Goal: Answer question/provide support: Share knowledge or assist other users

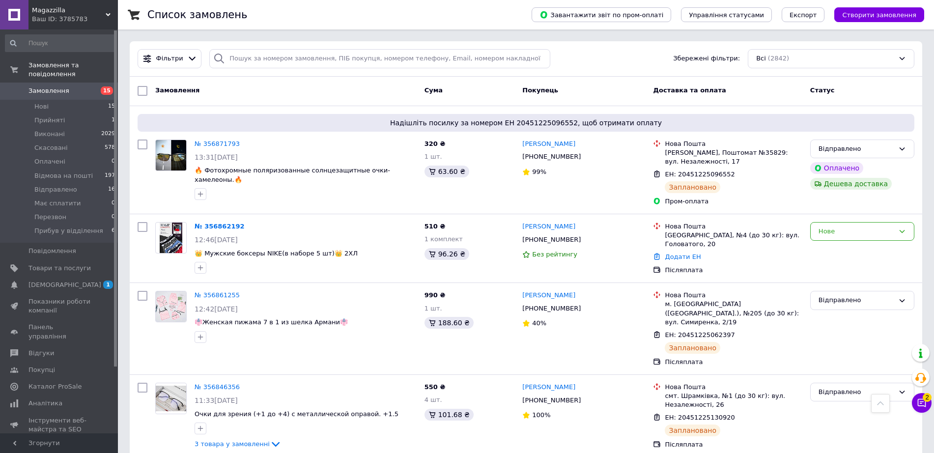
scroll to position [2575, 0]
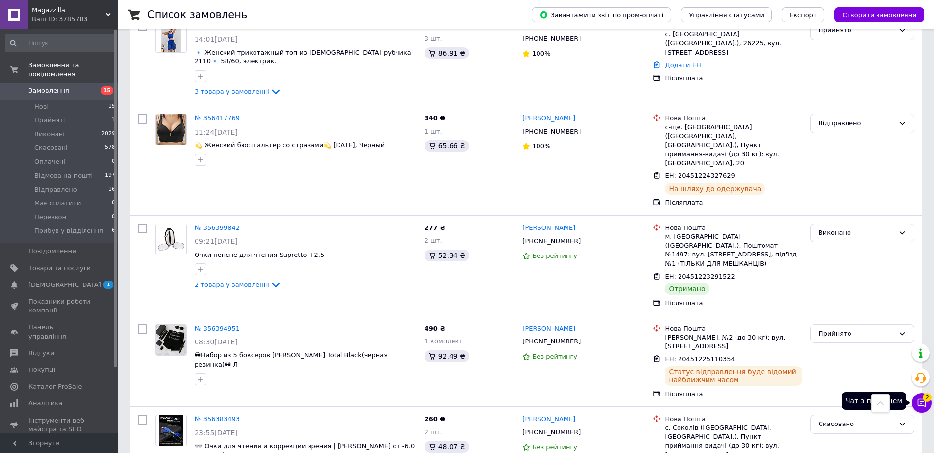
click at [923, 399] on span "2" at bounding box center [927, 397] width 9 height 9
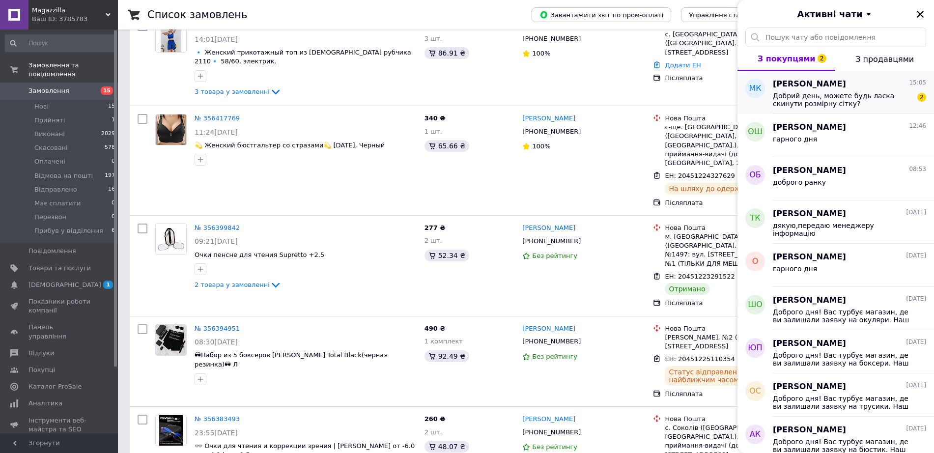
click at [878, 101] on span "Добрий день, можете будь ласка скинути розмірну сітку?" at bounding box center [843, 100] width 140 height 16
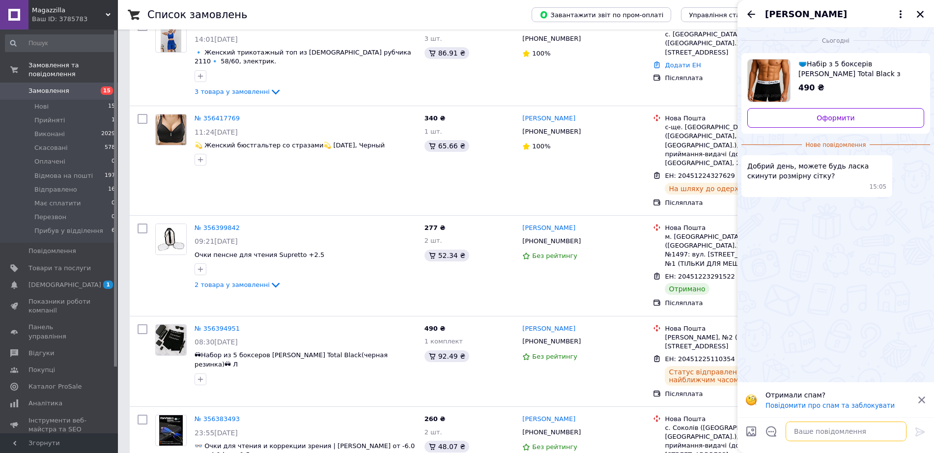
click at [858, 435] on textarea at bounding box center [846, 432] width 121 height 20
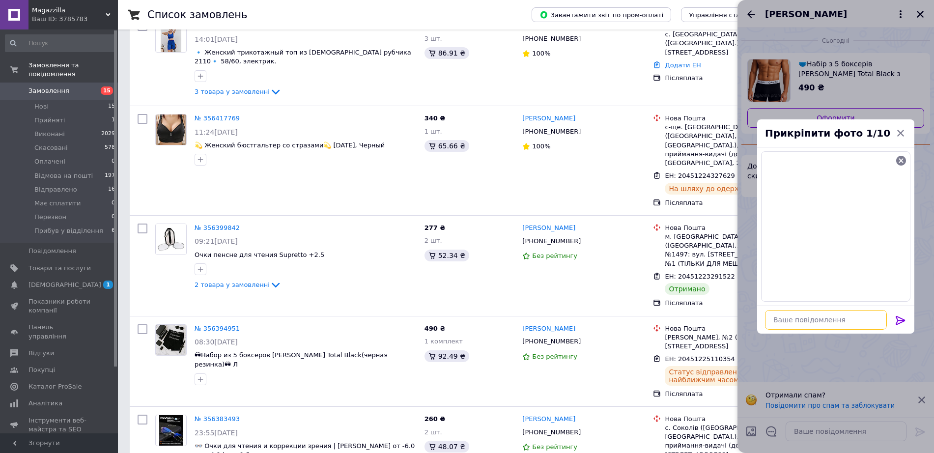
click at [831, 330] on textarea at bounding box center [826, 320] width 122 height 20
type textarea "доброго дня"
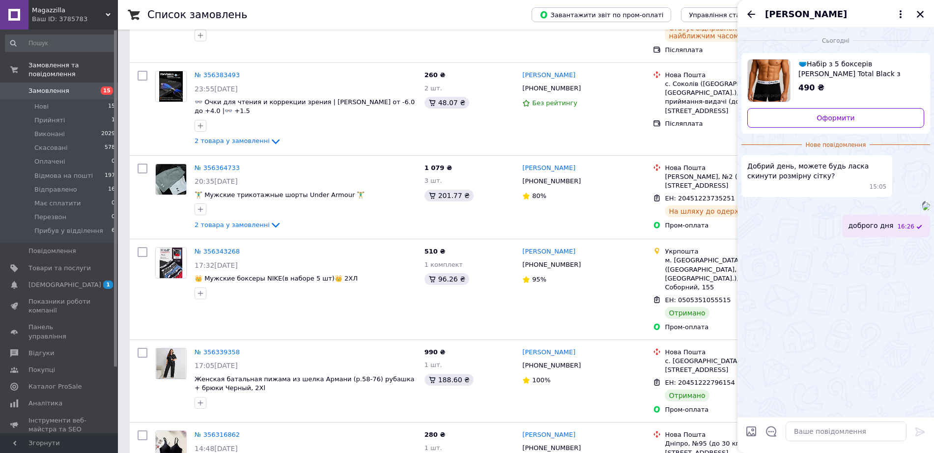
scroll to position [2944, 0]
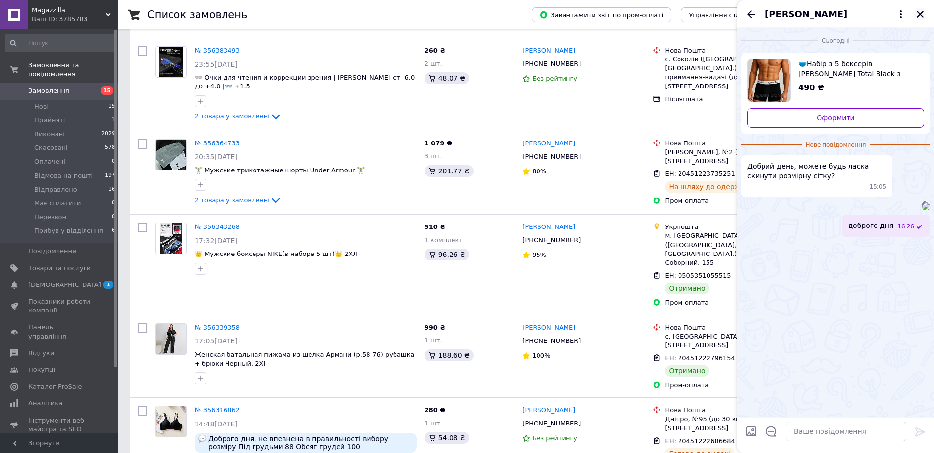
click at [921, 18] on icon "Закрити" at bounding box center [920, 14] width 7 height 7
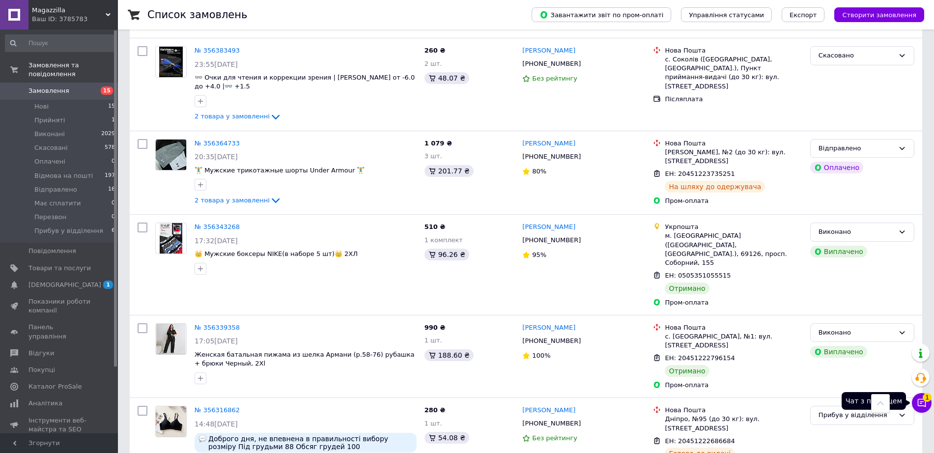
click at [924, 401] on span "1" at bounding box center [927, 397] width 9 height 9
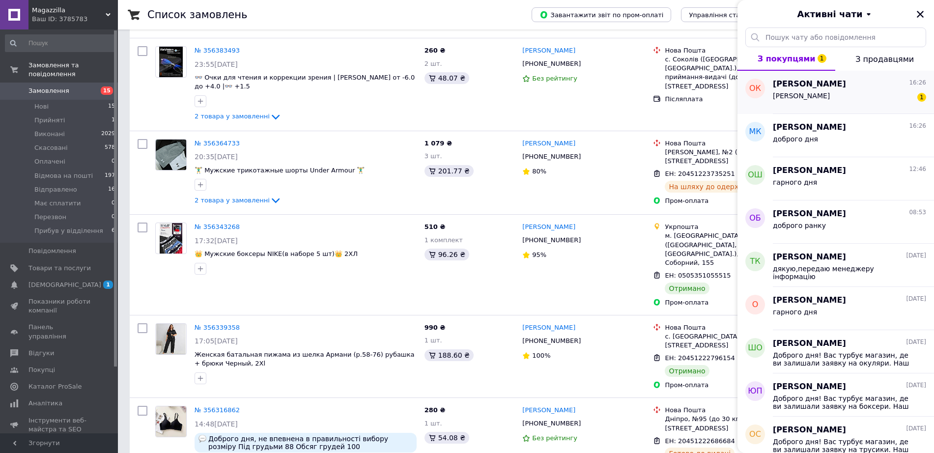
click at [846, 90] on span "[PERSON_NAME]" at bounding box center [809, 84] width 73 height 11
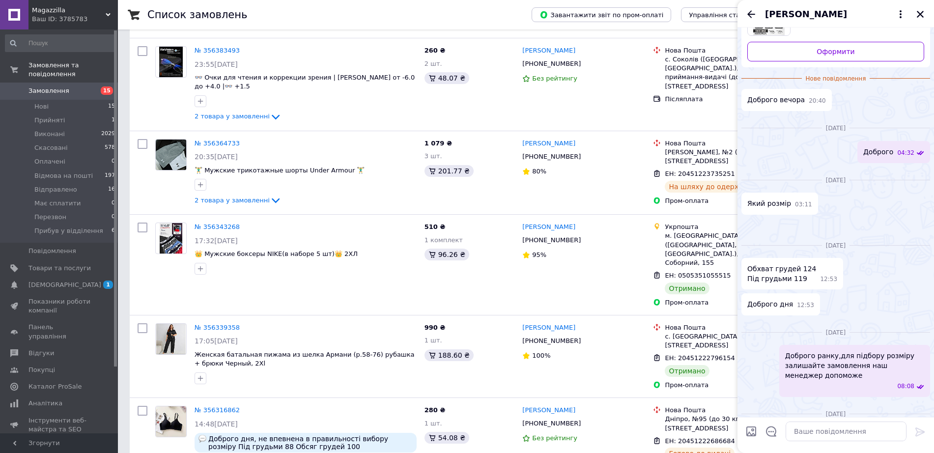
scroll to position [0, 0]
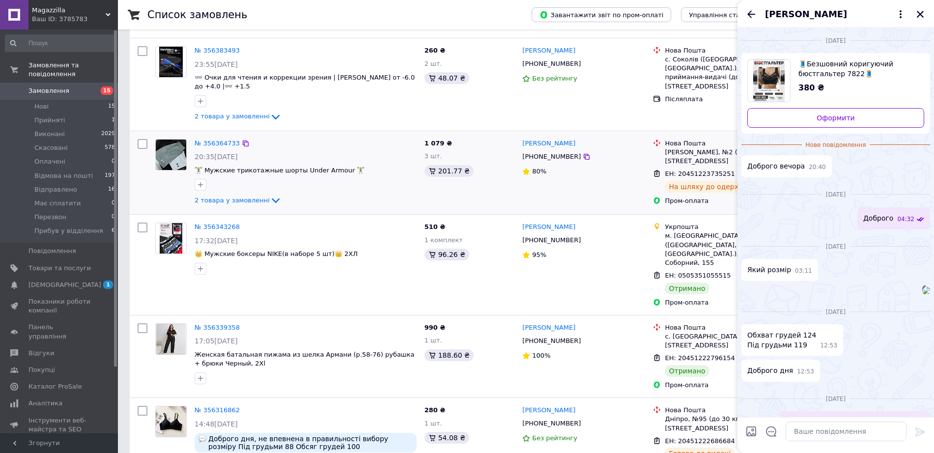
drag, startPoint x: 831, startPoint y: 16, endPoint x: 527, endPoint y: 92, distance: 313.6
click at [523, 135] on div "[PERSON_NAME] [PHONE_NUMBER] 80%" at bounding box center [583, 172] width 131 height 75
click at [922, 16] on icon "Закрити" at bounding box center [920, 14] width 7 height 7
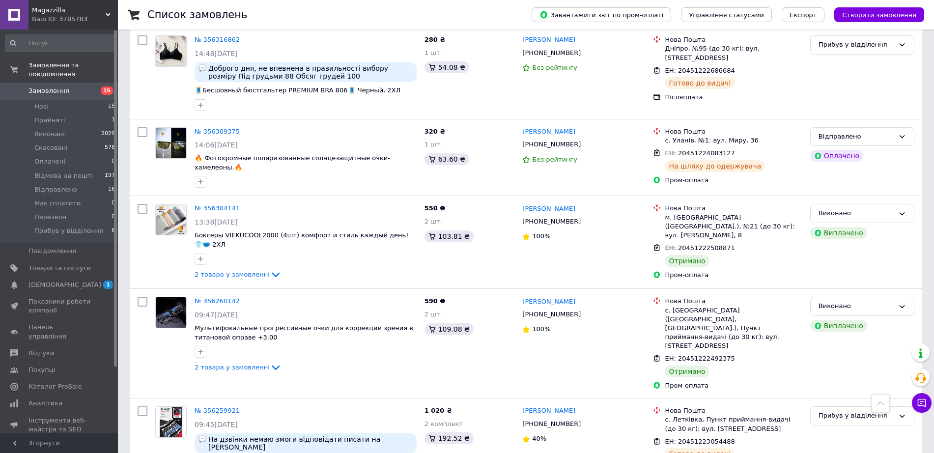
scroll to position [310, 0]
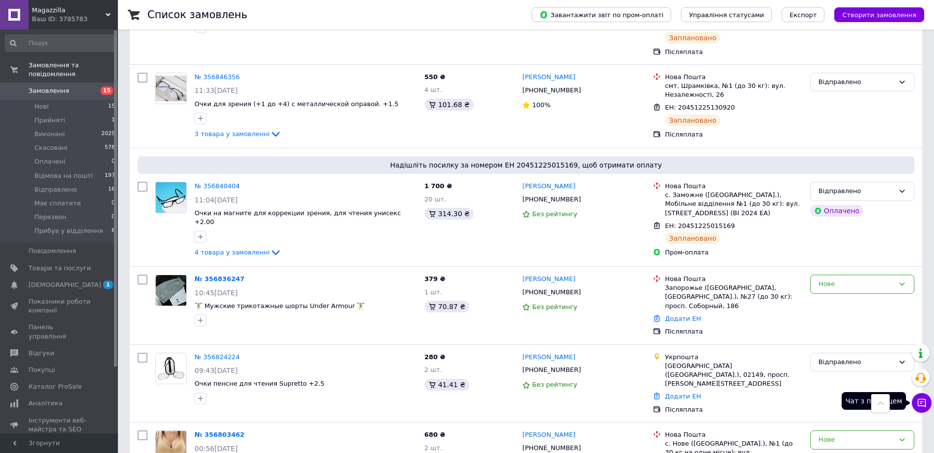
click at [923, 399] on icon at bounding box center [922, 403] width 10 height 10
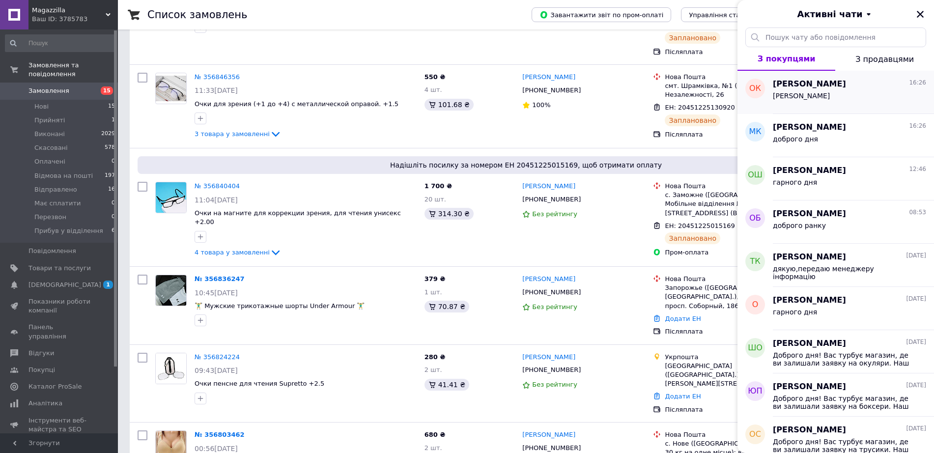
click at [857, 102] on div "[PERSON_NAME]" at bounding box center [849, 98] width 153 height 16
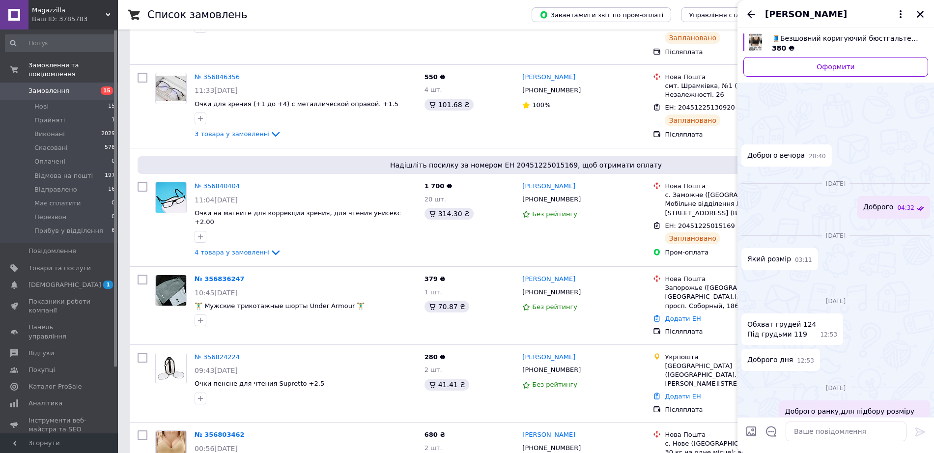
scroll to position [431, 0]
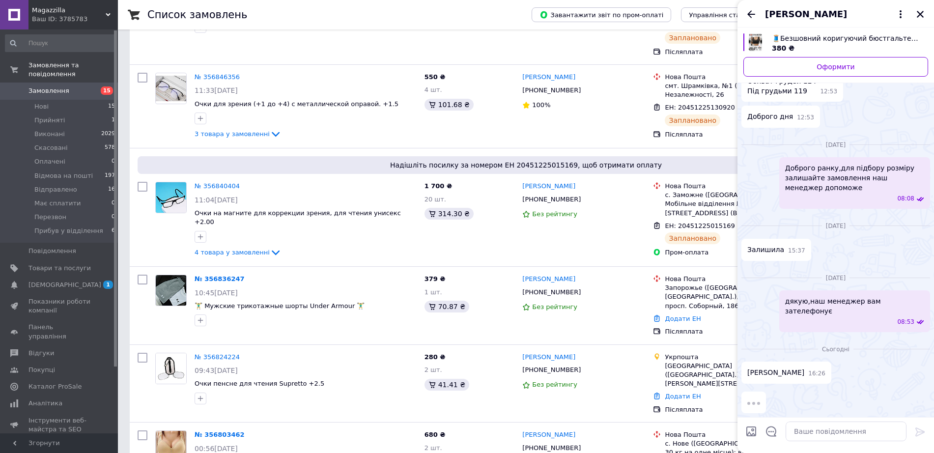
drag, startPoint x: 836, startPoint y: 26, endPoint x: 842, endPoint y: 19, distance: 9.1
click at [842, 19] on span "[PERSON_NAME]" at bounding box center [806, 14] width 82 height 13
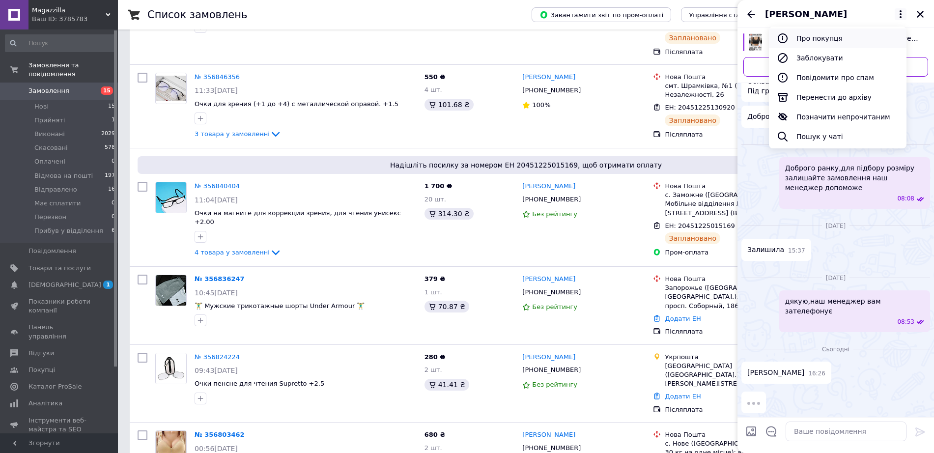
click at [840, 42] on button "Про покупця" at bounding box center [838, 39] width 138 height 20
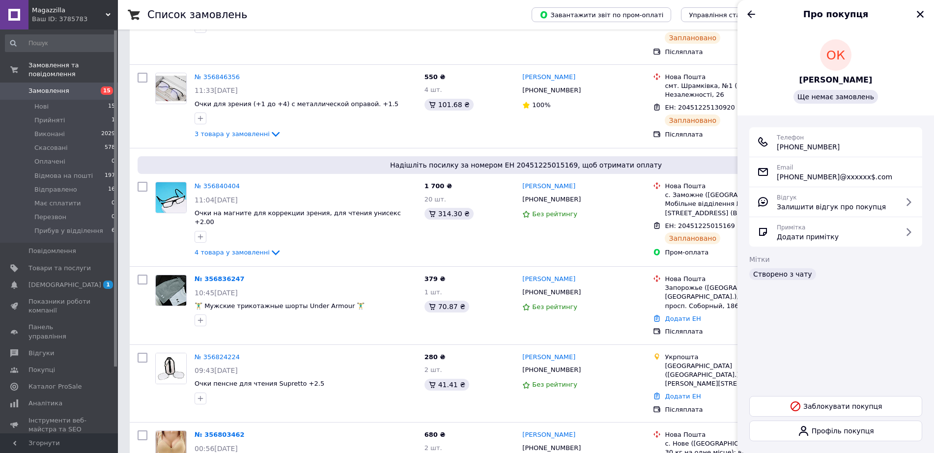
drag, startPoint x: 869, startPoint y: 155, endPoint x: 787, endPoint y: 165, distance: 82.7
click at [787, 152] on div "Телефон [PHONE_NUMBER]" at bounding box center [835, 142] width 157 height 20
copy span "[PHONE_NUMBER]"
click at [463, 91] on div "Комісія за замовлення" at bounding box center [442, 83] width 97 height 26
click at [515, 138] on div "550 ₴ 4 шт. 101.68 ₴" at bounding box center [470, 106] width 98 height 75
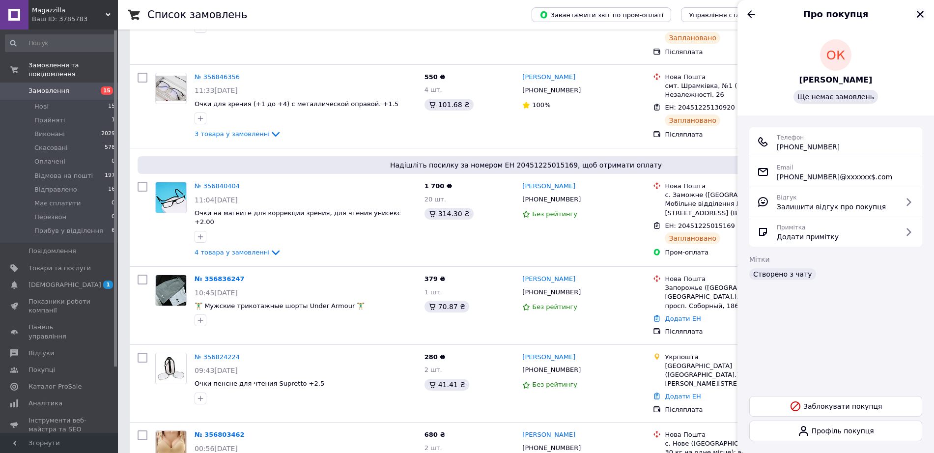
click at [922, 17] on icon "Закрити" at bounding box center [920, 14] width 9 height 9
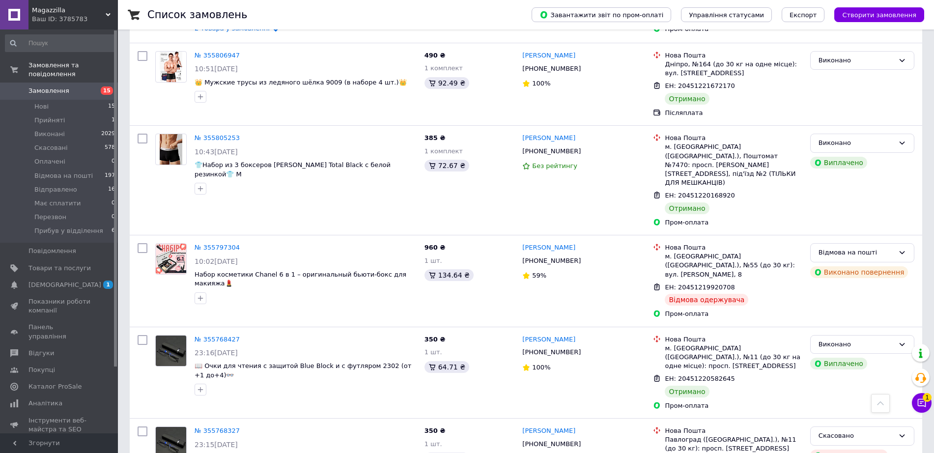
scroll to position [8321, 0]
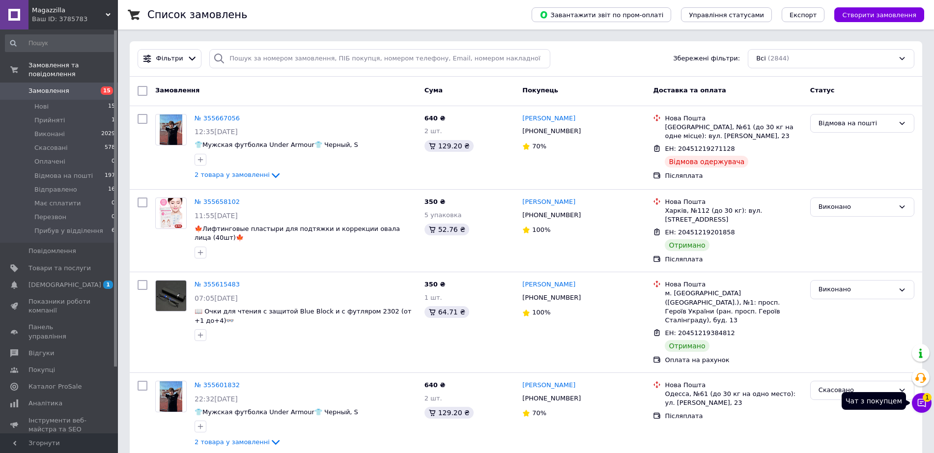
click at [924, 399] on span "1" at bounding box center [927, 394] width 9 height 9
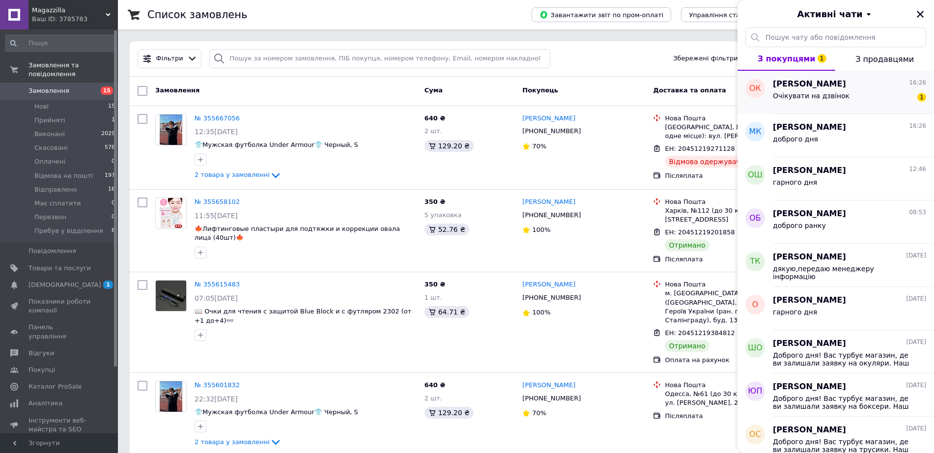
click at [846, 90] on span "[PERSON_NAME]" at bounding box center [809, 84] width 73 height 11
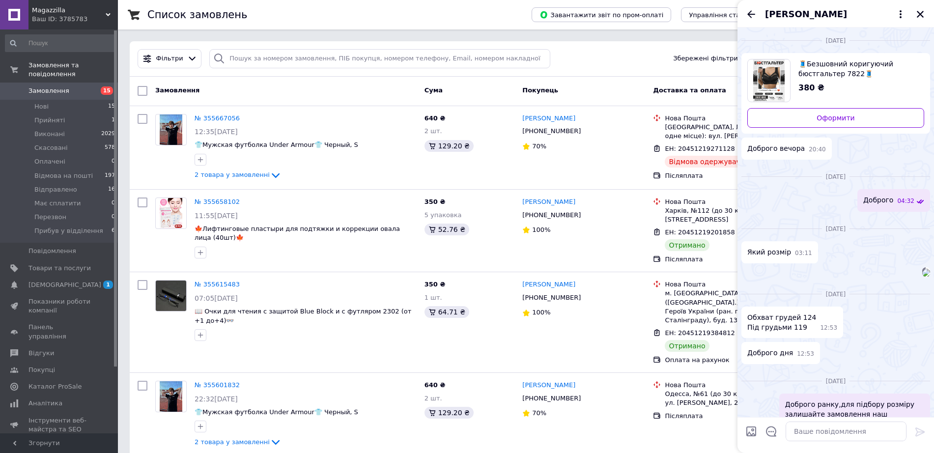
drag, startPoint x: 825, startPoint y: 12, endPoint x: 835, endPoint y: 9, distance: 10.1
click at [835, 9] on span "[PERSON_NAME]" at bounding box center [806, 14] width 82 height 13
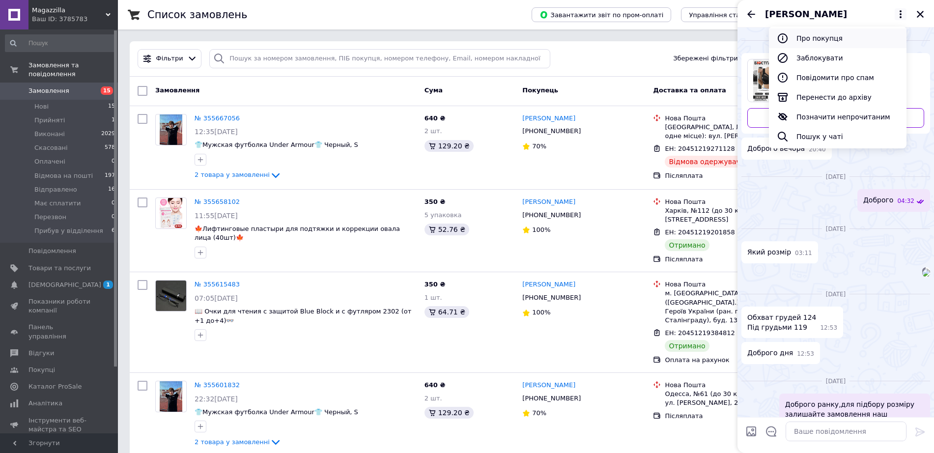
click at [839, 42] on button "Про покупця" at bounding box center [838, 39] width 138 height 20
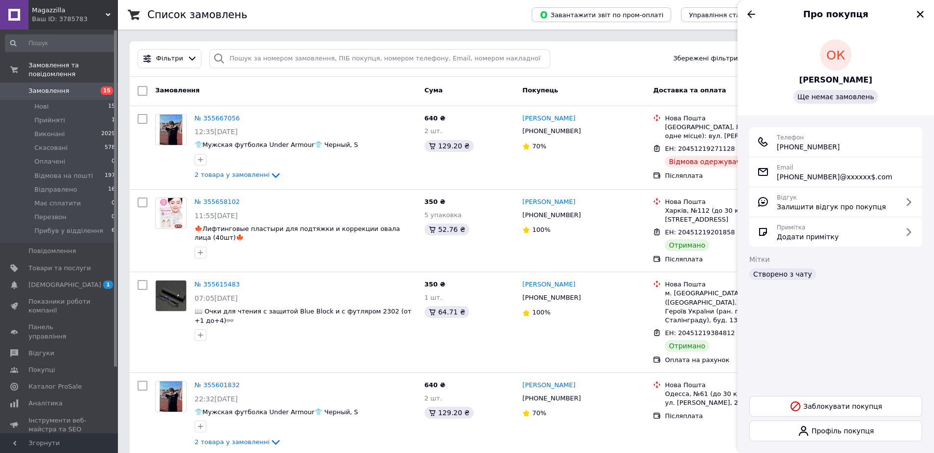
drag, startPoint x: 867, startPoint y: 160, endPoint x: 809, endPoint y: 166, distance: 58.2
click at [809, 152] on div "Телефон [PHONE_NUMBER]" at bounding box center [835, 142] width 157 height 20
copy span "3) [PHONE_NUMBER]"
click at [751, 16] on icon "Назад" at bounding box center [751, 14] width 12 height 12
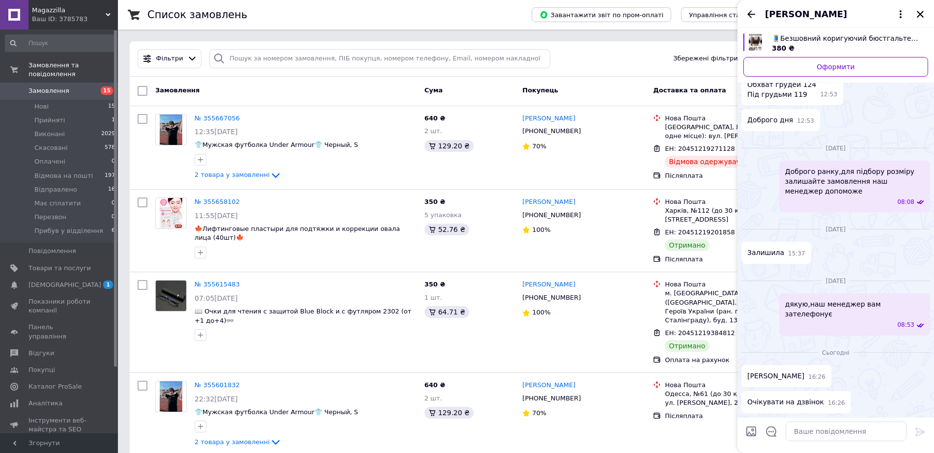
scroll to position [317, 0]
click at [479, 314] on div "64.71 ₴" at bounding box center [470, 312] width 90 height 12
click at [920, 17] on icon "Закрити" at bounding box center [920, 14] width 7 height 7
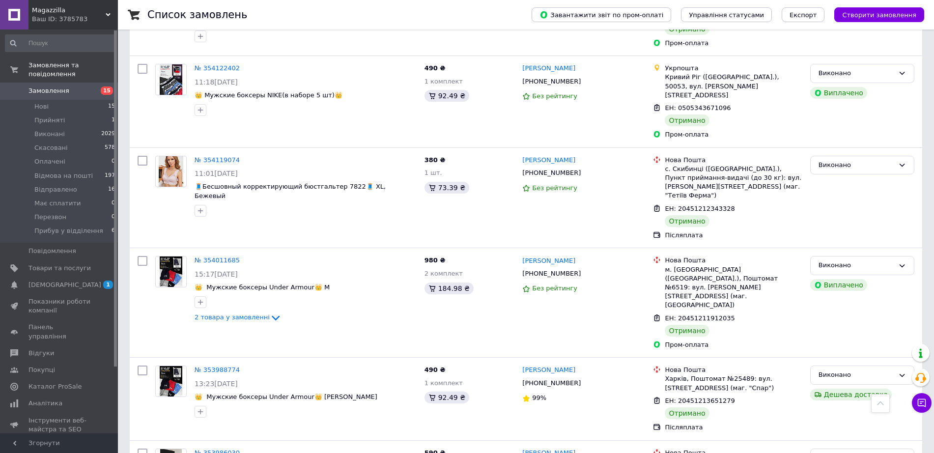
scroll to position [8156, 0]
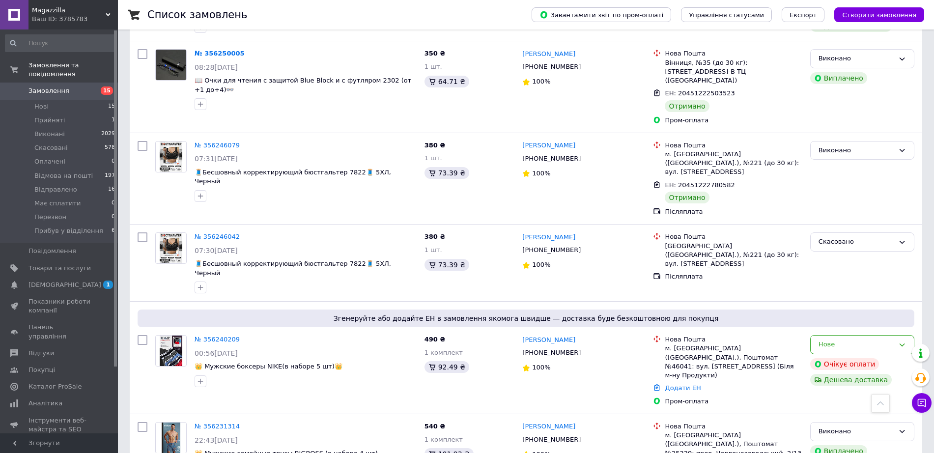
scroll to position [4026, 0]
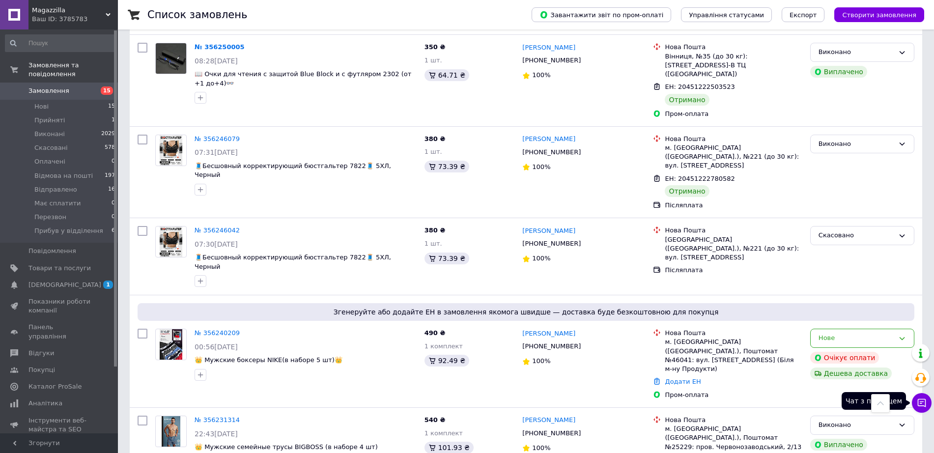
click at [919, 401] on icon at bounding box center [922, 403] width 10 height 10
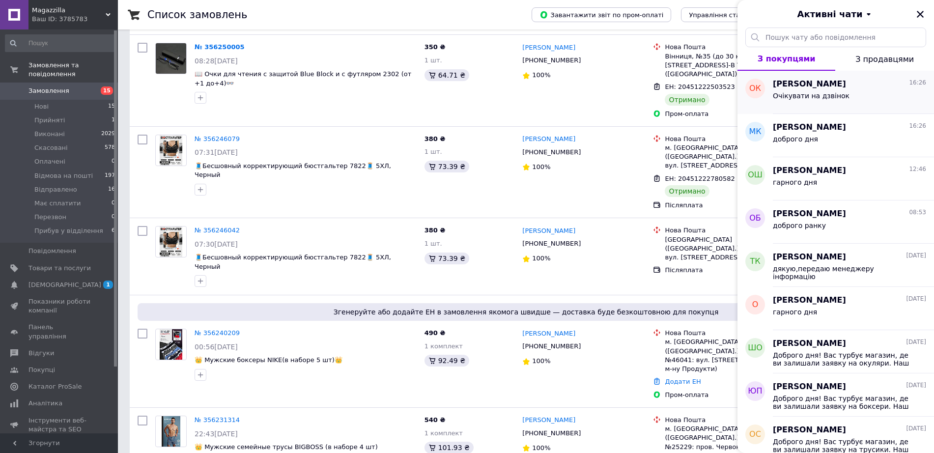
click at [846, 90] on span "[PERSON_NAME]" at bounding box center [809, 84] width 73 height 11
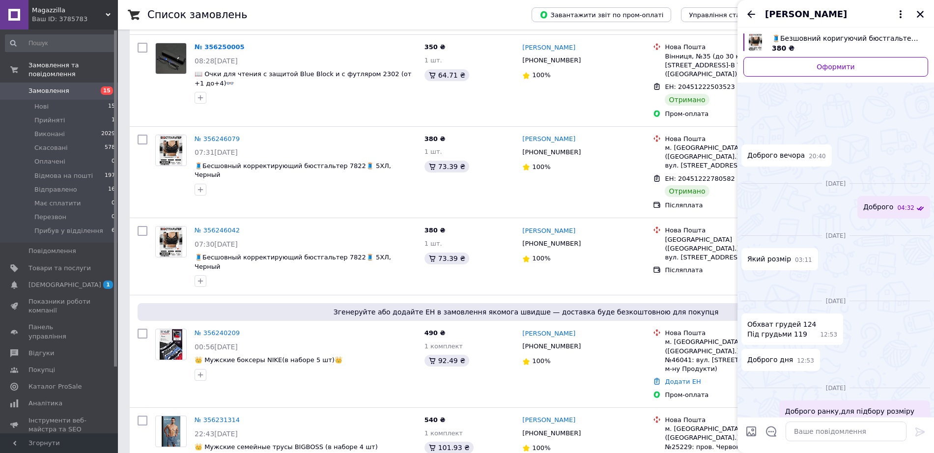
scroll to position [461, 0]
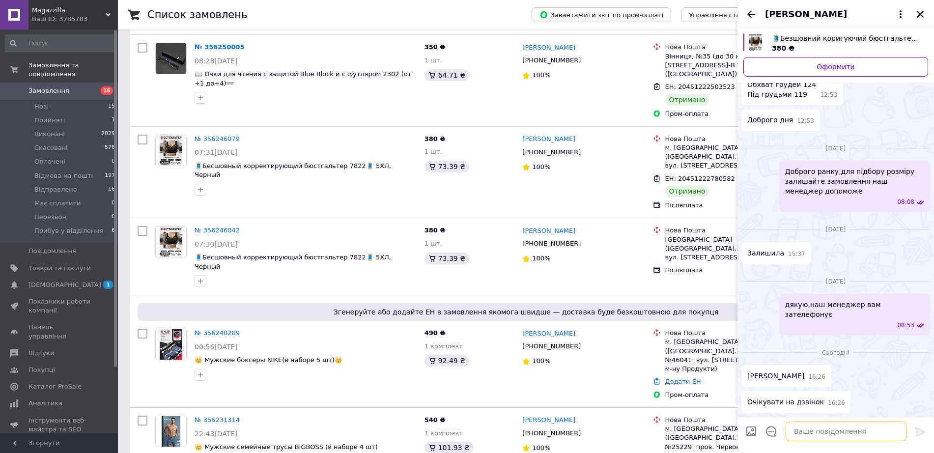
click at [840, 432] on textarea at bounding box center [846, 432] width 121 height 20
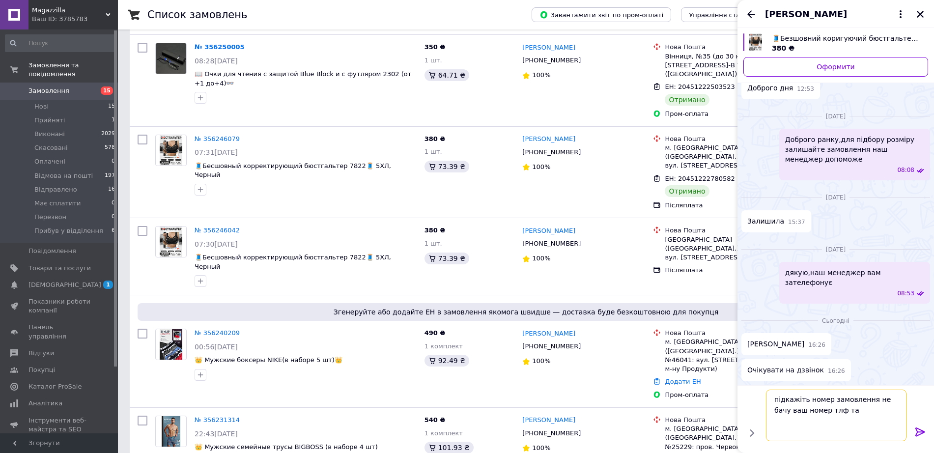
click at [851, 435] on textarea "підкажіть номер замовлення не бачу ваш номер тлф та" at bounding box center [836, 416] width 141 height 52
type textarea "підкажіть номер замовлення не бачу ваш номер тлф та прізвище"
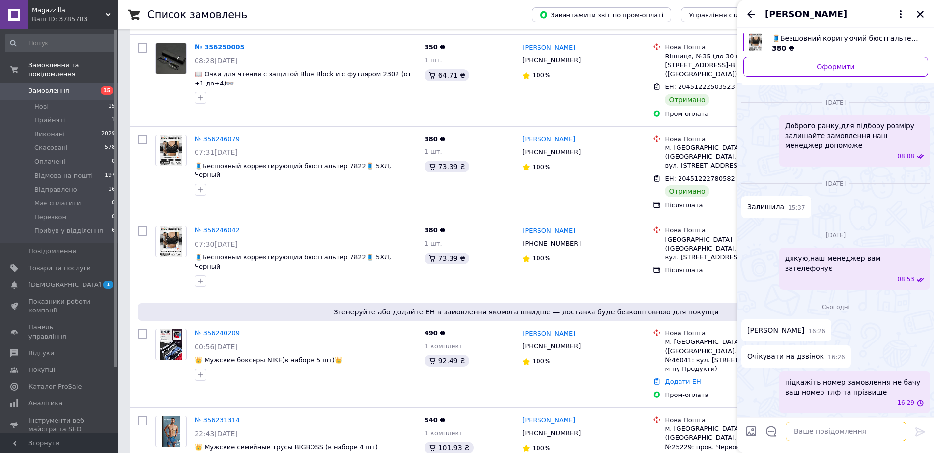
scroll to position [510, 0]
click at [927, 15] on div "[PERSON_NAME]" at bounding box center [836, 14] width 197 height 28
click at [913, 21] on div "[PERSON_NAME]" at bounding box center [836, 14] width 197 height 28
click at [917, 14] on icon "Закрити" at bounding box center [920, 14] width 7 height 7
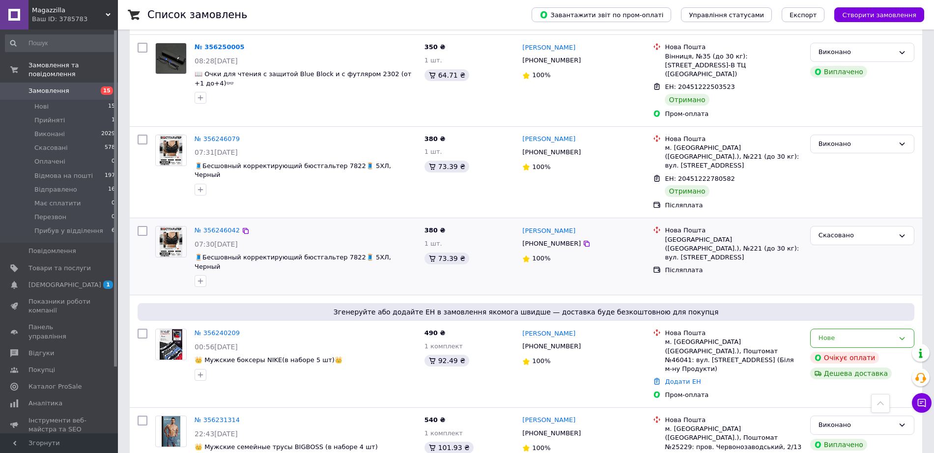
click at [818, 222] on div "Скасовано" at bounding box center [862, 256] width 112 height 69
click at [84, 277] on link "[DEMOGRAPHIC_DATA] 1 0" at bounding box center [60, 285] width 121 height 17
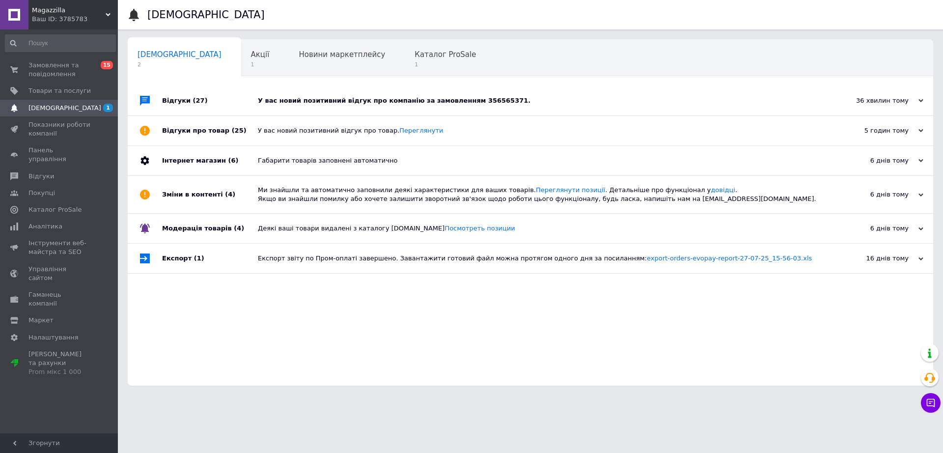
click at [356, 96] on div "У вас новий позитивний відгук про компанію за замовленням 356565371." at bounding box center [542, 100] width 568 height 9
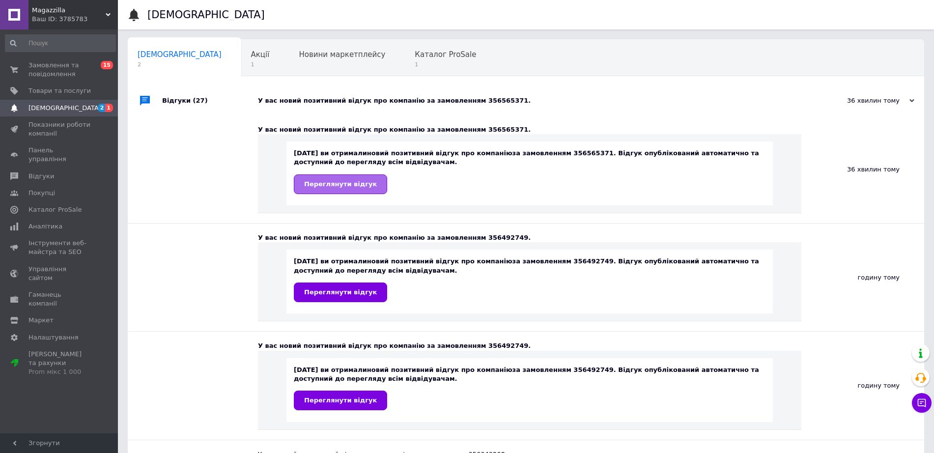
click at [355, 182] on span "Переглянути відгук" at bounding box center [340, 183] width 73 height 7
click at [350, 295] on span "Переглянути відгук" at bounding box center [340, 291] width 73 height 7
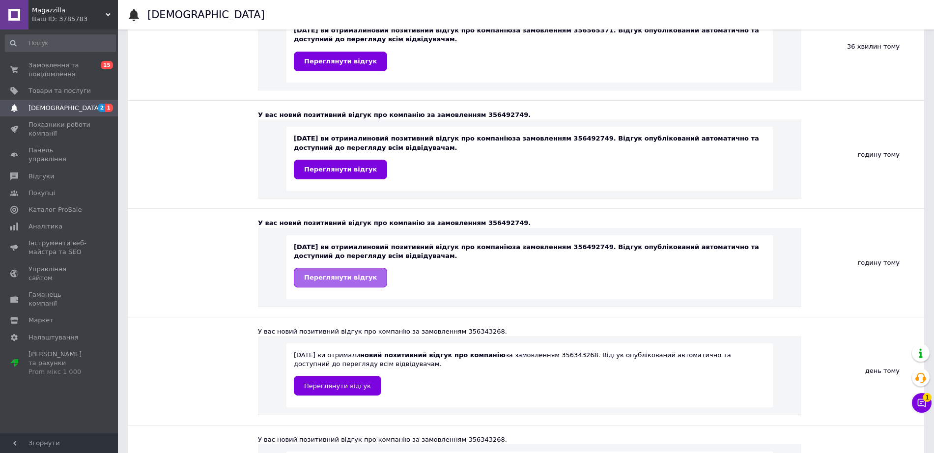
click at [351, 275] on span "Переглянути відгук" at bounding box center [340, 277] width 73 height 7
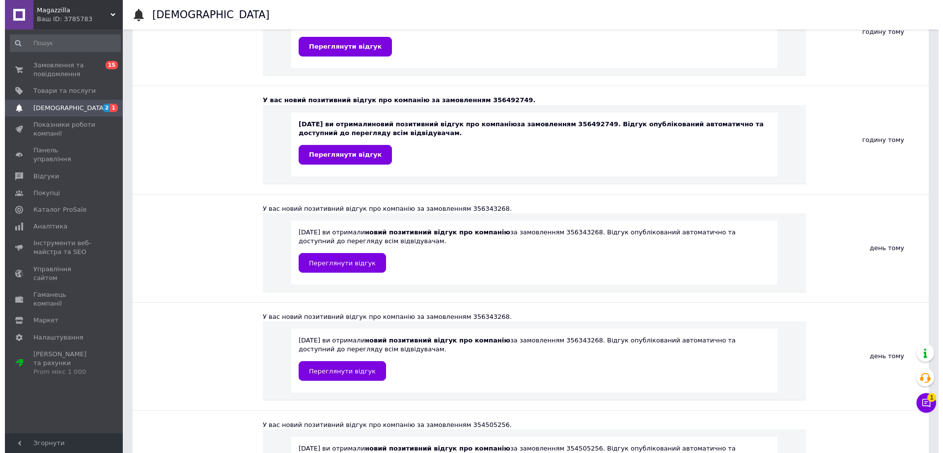
scroll to position [0, 0]
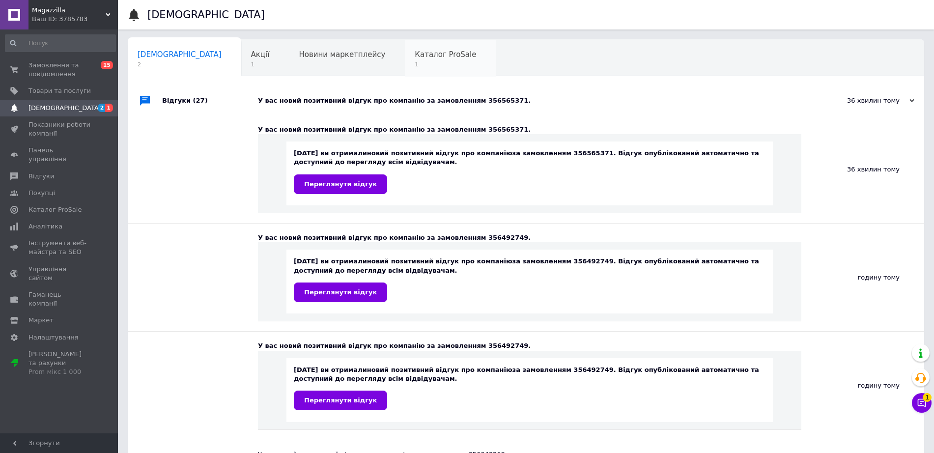
click at [405, 60] on div "Каталог ProSale 1" at bounding box center [450, 58] width 91 height 37
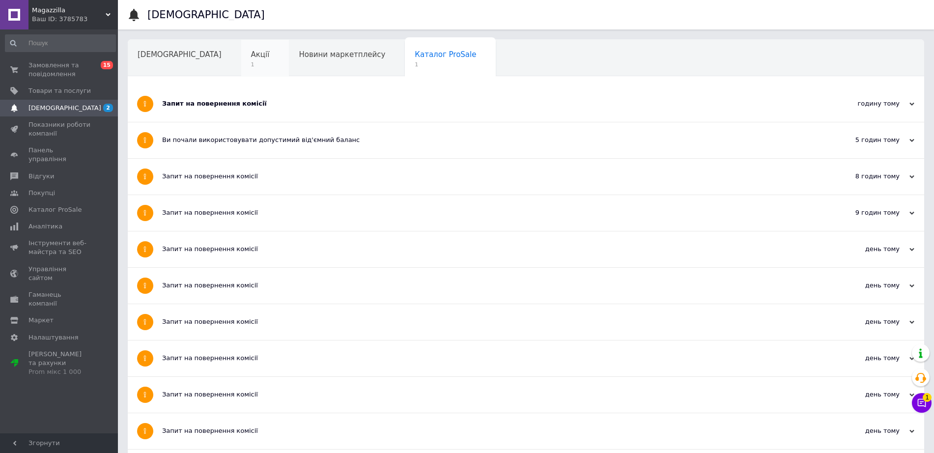
click at [251, 57] on span "Акції" at bounding box center [260, 54] width 19 height 9
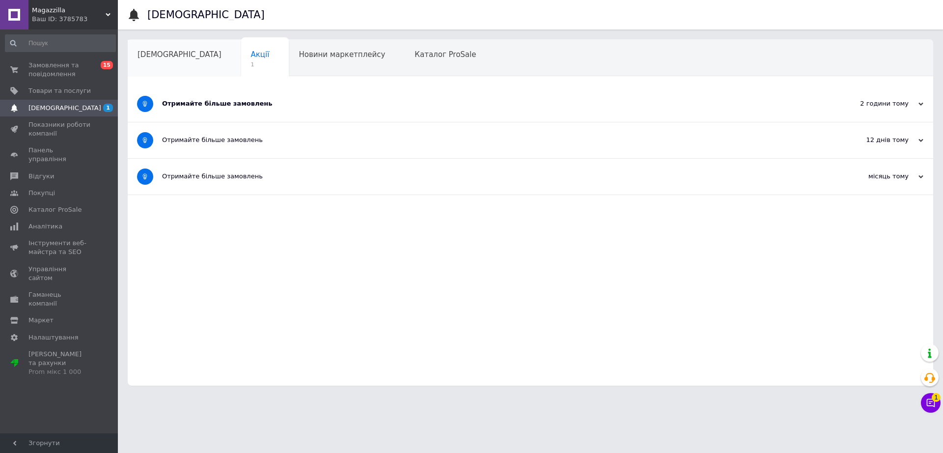
click at [172, 61] on div "[DEMOGRAPHIC_DATA]" at bounding box center [185, 58] width 114 height 37
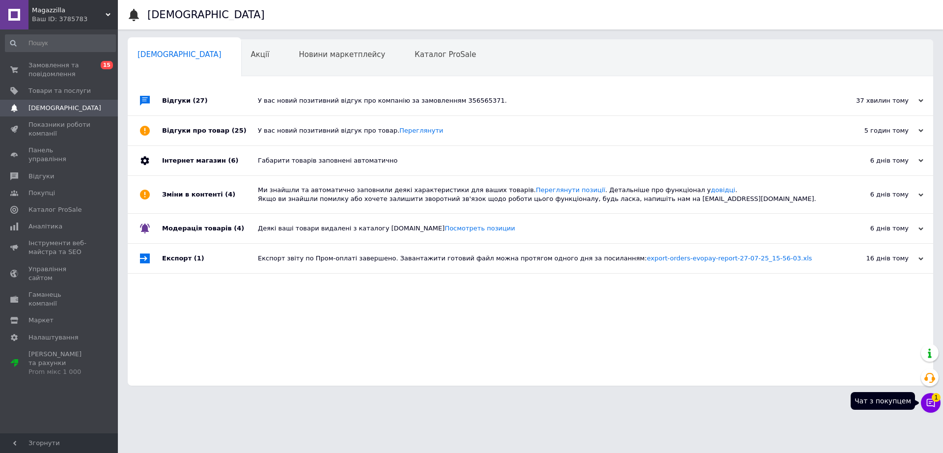
click at [928, 400] on icon at bounding box center [931, 403] width 10 height 10
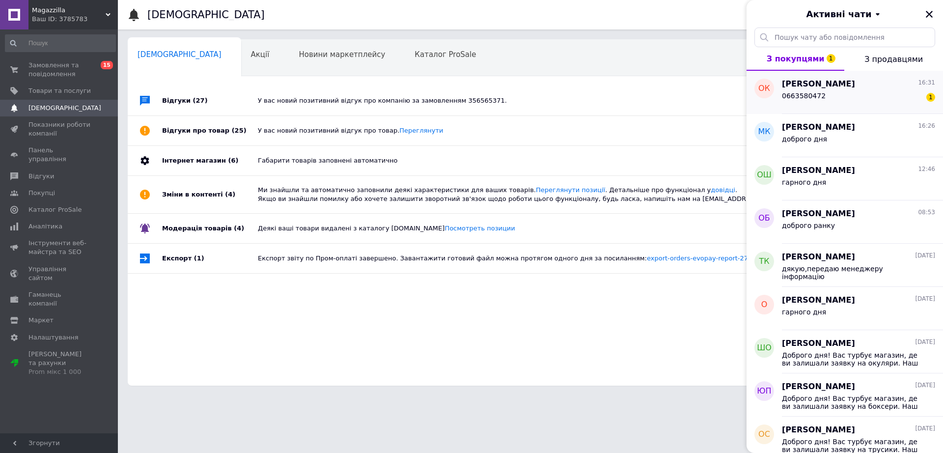
click at [836, 114] on div "[PERSON_NAME] 16:31 0663580472 1" at bounding box center [862, 92] width 161 height 43
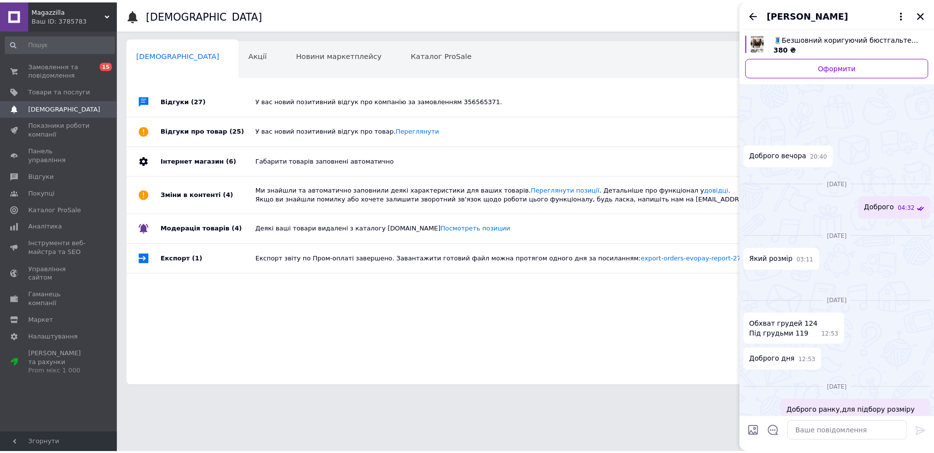
scroll to position [581, 0]
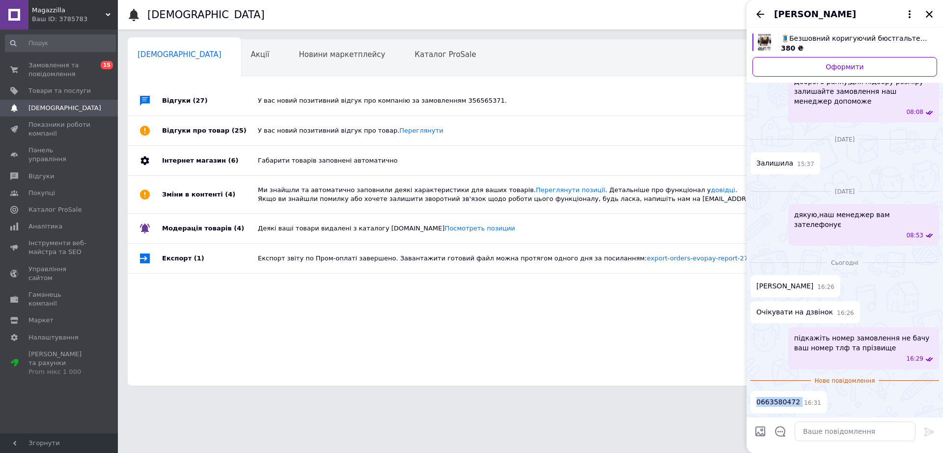
drag, startPoint x: 811, startPoint y: 404, endPoint x: 758, endPoint y: 403, distance: 53.6
click at [758, 403] on div "0663580472 16:31" at bounding box center [789, 402] width 77 height 22
copy span "0663580472"
click at [42, 66] on span "Замовлення та повідомлення" at bounding box center [60, 70] width 62 height 18
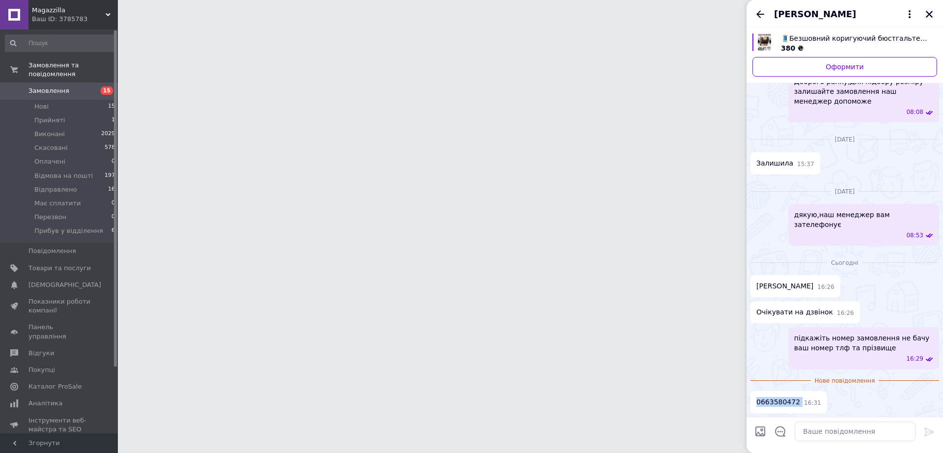
click at [933, 16] on icon "Закрити" at bounding box center [929, 14] width 9 height 9
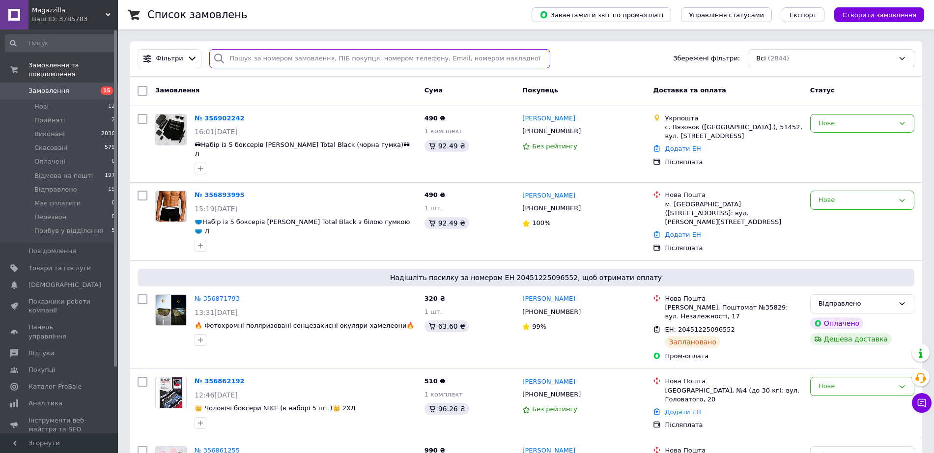
click at [366, 53] on input "search" at bounding box center [379, 58] width 341 height 19
paste input "0663580472"
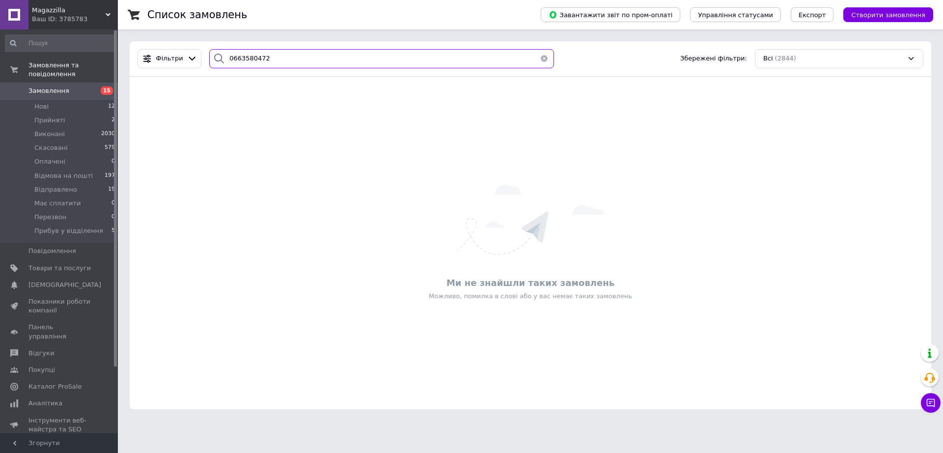
type input "0663580472"
click at [296, 57] on input "0663580472" at bounding box center [381, 58] width 345 height 19
click at [544, 58] on button "button" at bounding box center [545, 58] width 20 height 19
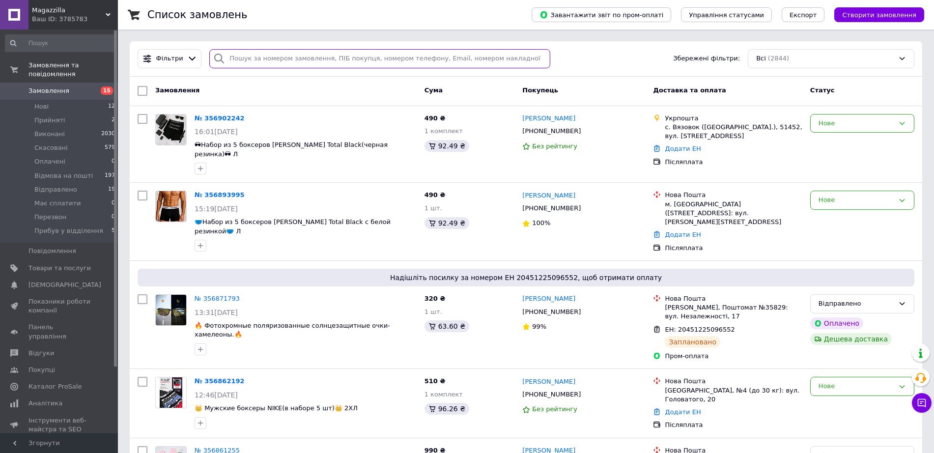
scroll to position [8282, 0]
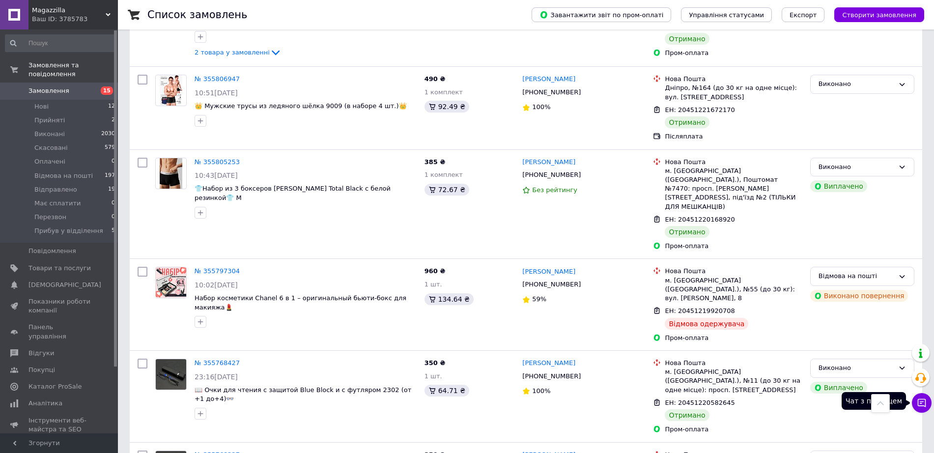
click at [925, 398] on icon at bounding box center [922, 403] width 10 height 10
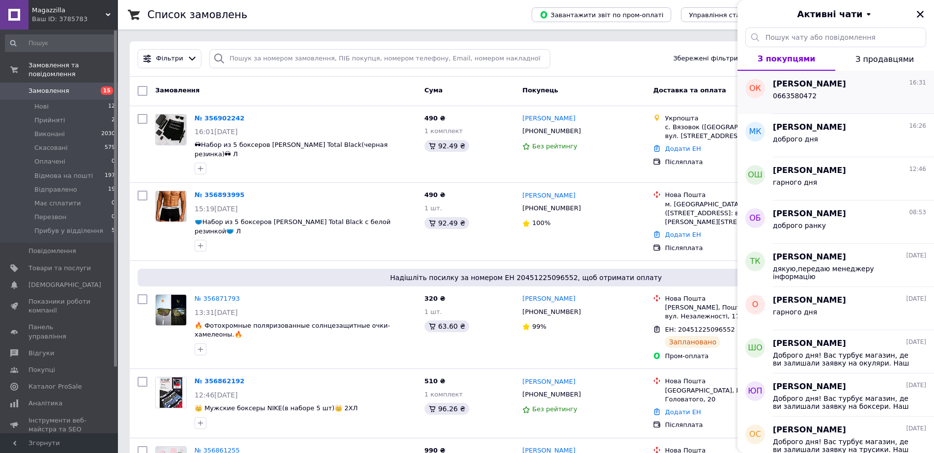
click at [807, 89] on span "[PERSON_NAME]" at bounding box center [809, 84] width 73 height 11
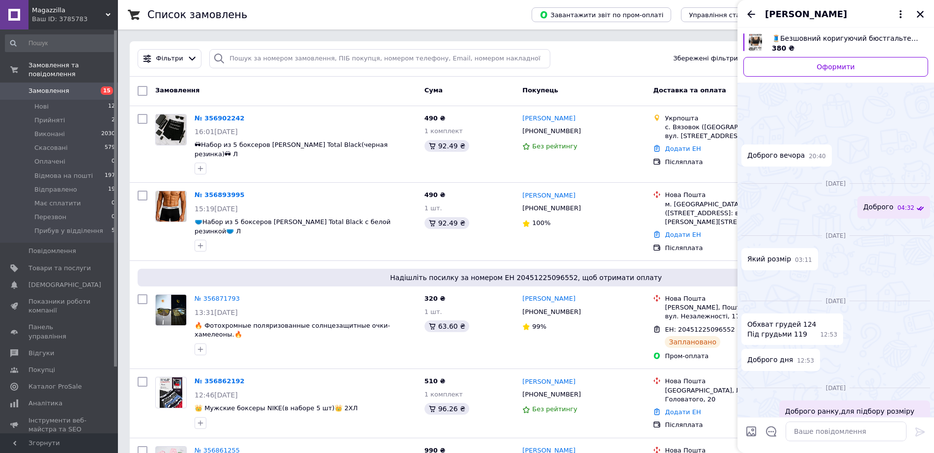
scroll to position [560, 0]
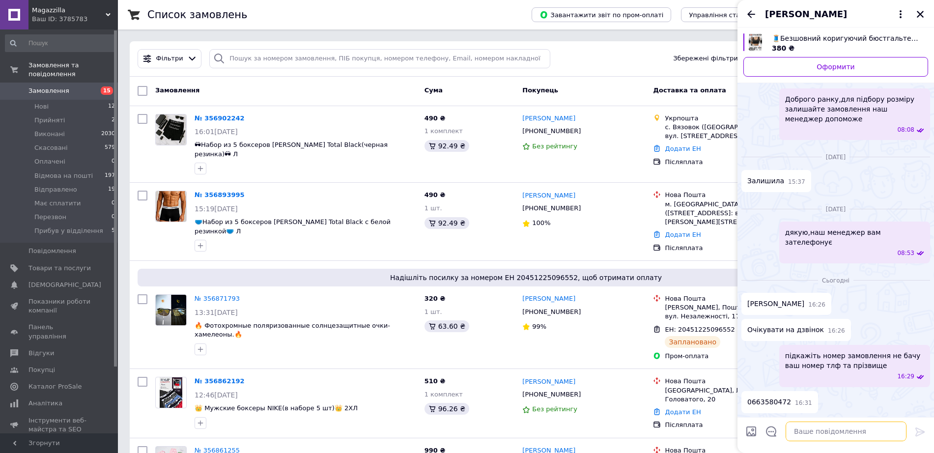
click at [858, 438] on textarea at bounding box center [846, 432] width 121 height 20
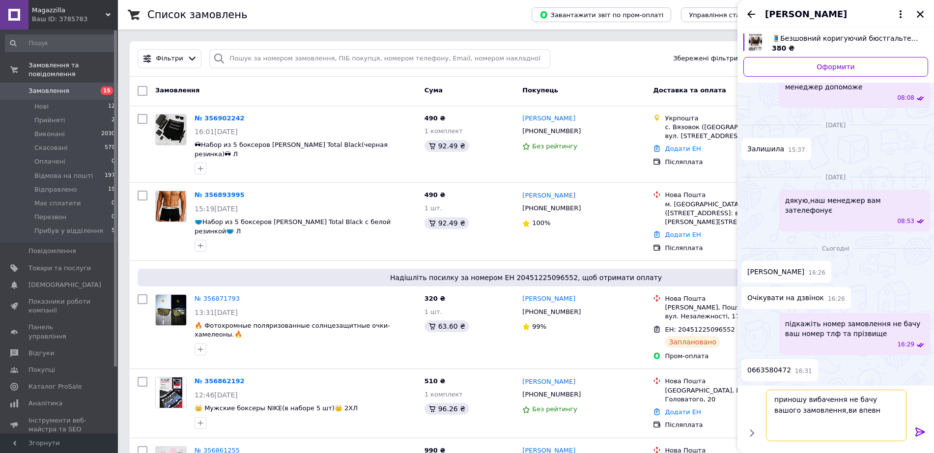
scroll to position [1, 0]
type textarea "приношу вибачення не бачу вашого замовлення,ви впевнені що залишили його?"
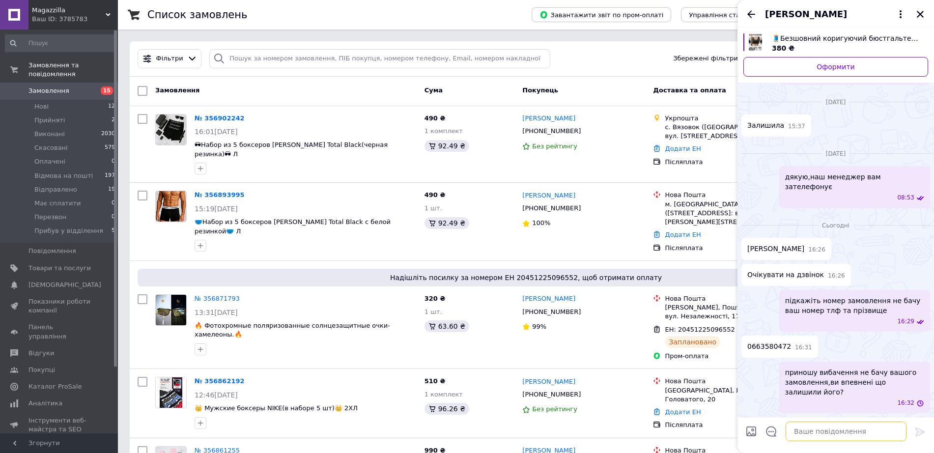
scroll to position [609, 0]
click at [926, 18] on button "Закрити" at bounding box center [921, 14] width 12 height 12
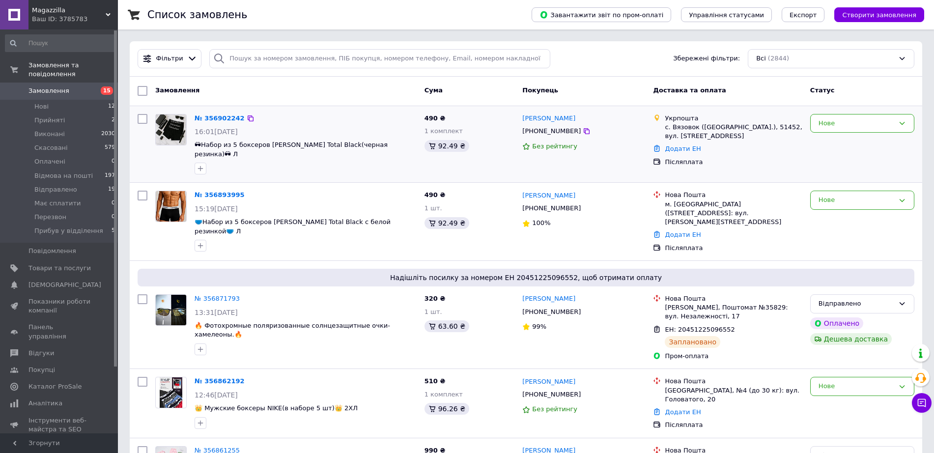
drag, startPoint x: 771, startPoint y: 156, endPoint x: 759, endPoint y: 153, distance: 12.2
click at [771, 156] on div "Післяплата" at bounding box center [733, 162] width 141 height 13
click at [931, 402] on button "Чат з покупцем" at bounding box center [922, 403] width 20 height 20
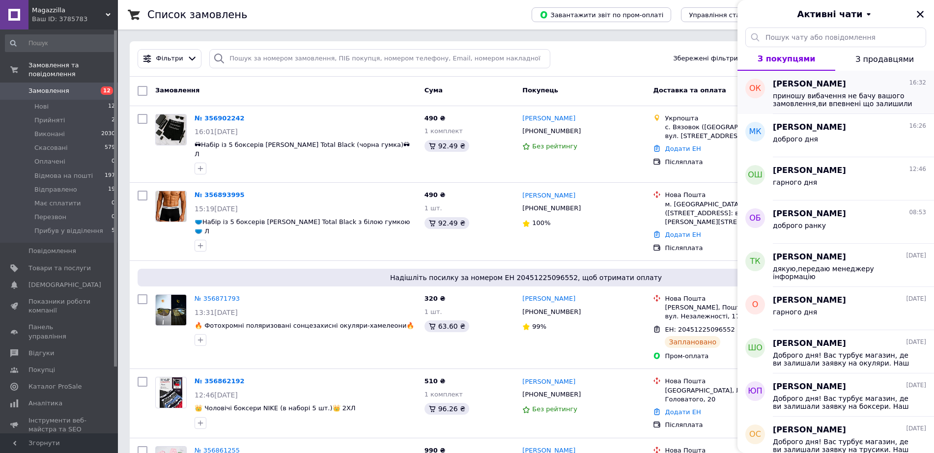
click at [833, 86] on span "[PERSON_NAME]" at bounding box center [809, 84] width 73 height 11
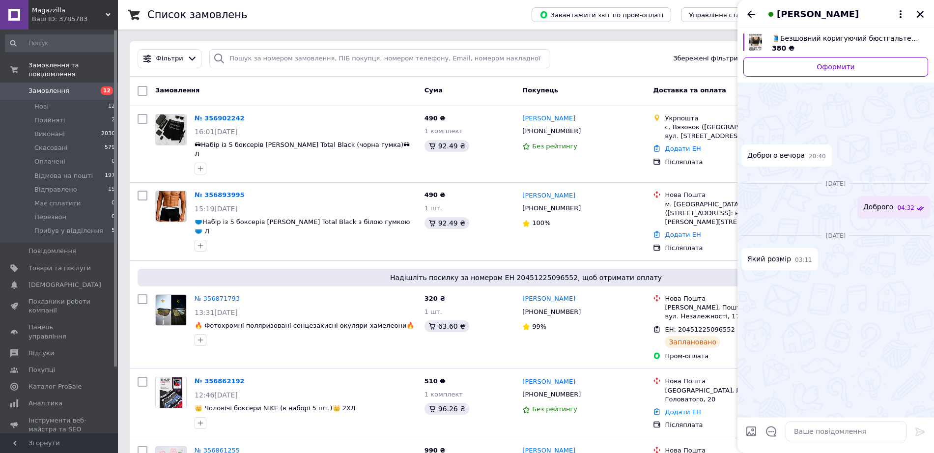
scroll to position [630, 0]
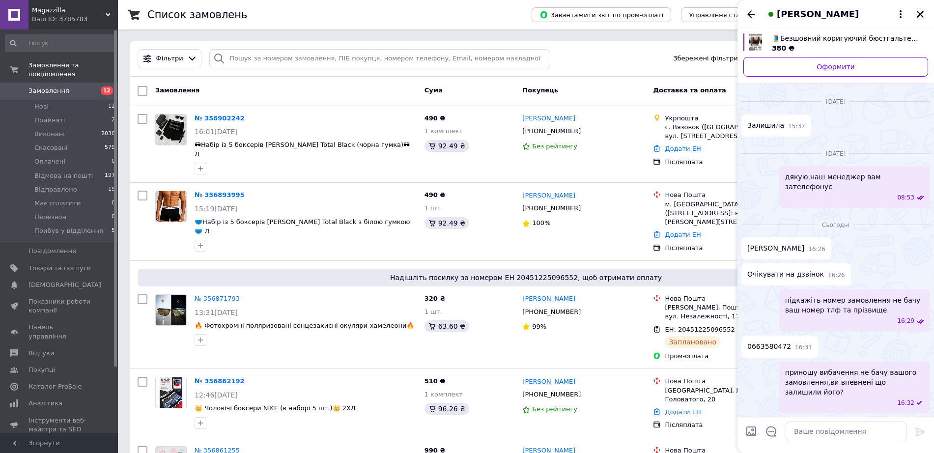
click at [915, 13] on button "Закрити" at bounding box center [921, 14] width 12 height 12
